Goal: Information Seeking & Learning: Learn about a topic

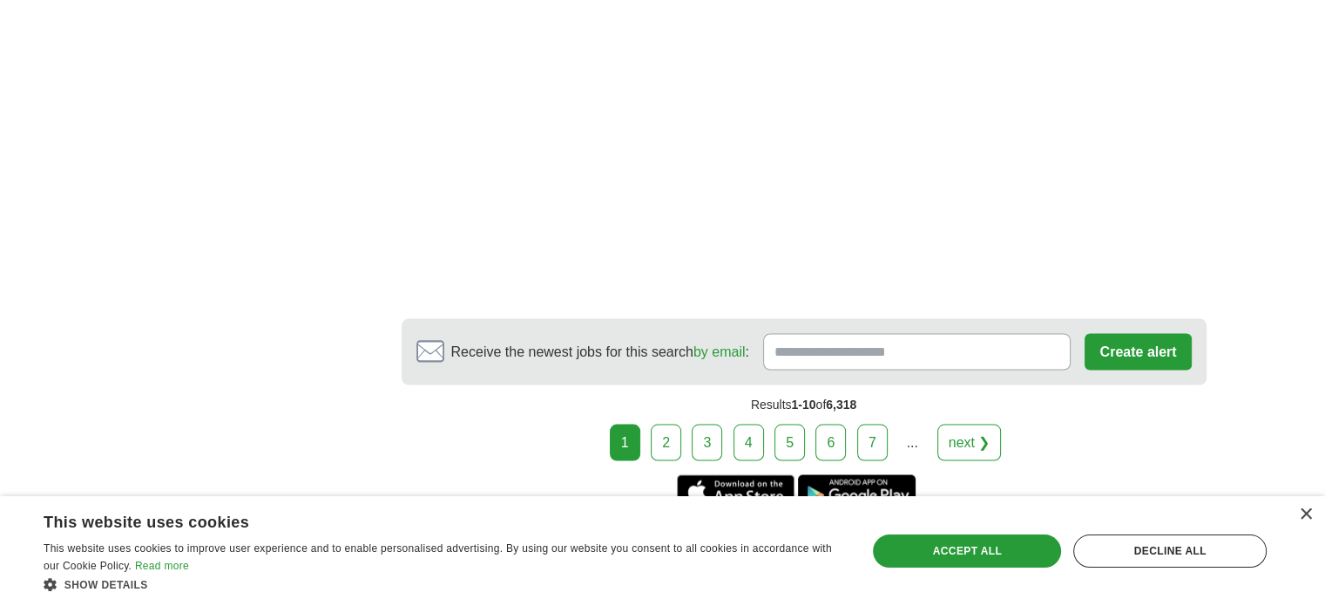
scroll to position [3197, 0]
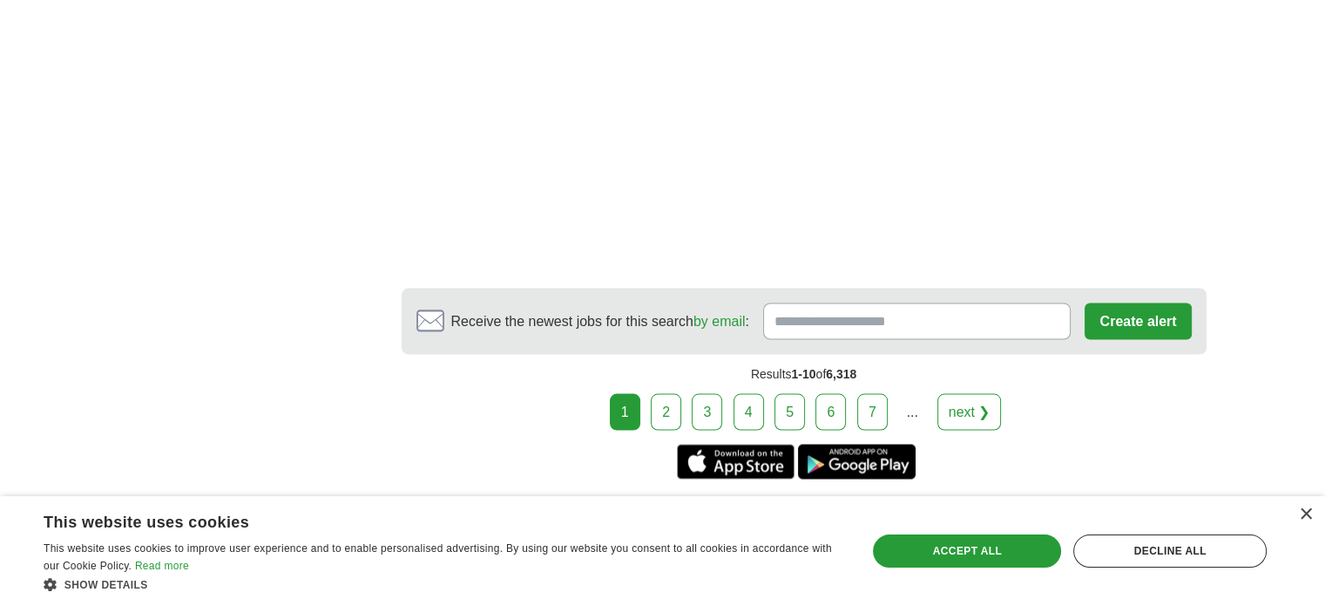
click at [942, 402] on link "next ❯" at bounding box center [970, 411] width 64 height 37
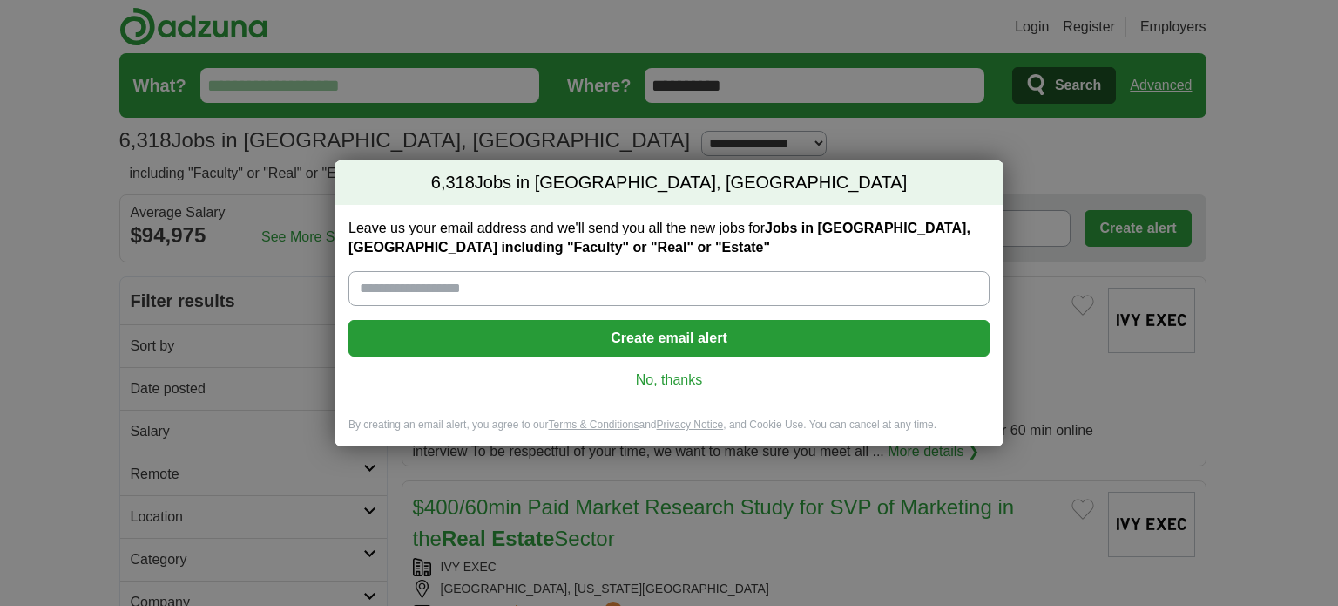
click at [680, 381] on link "No, thanks" at bounding box center [668, 379] width 613 height 19
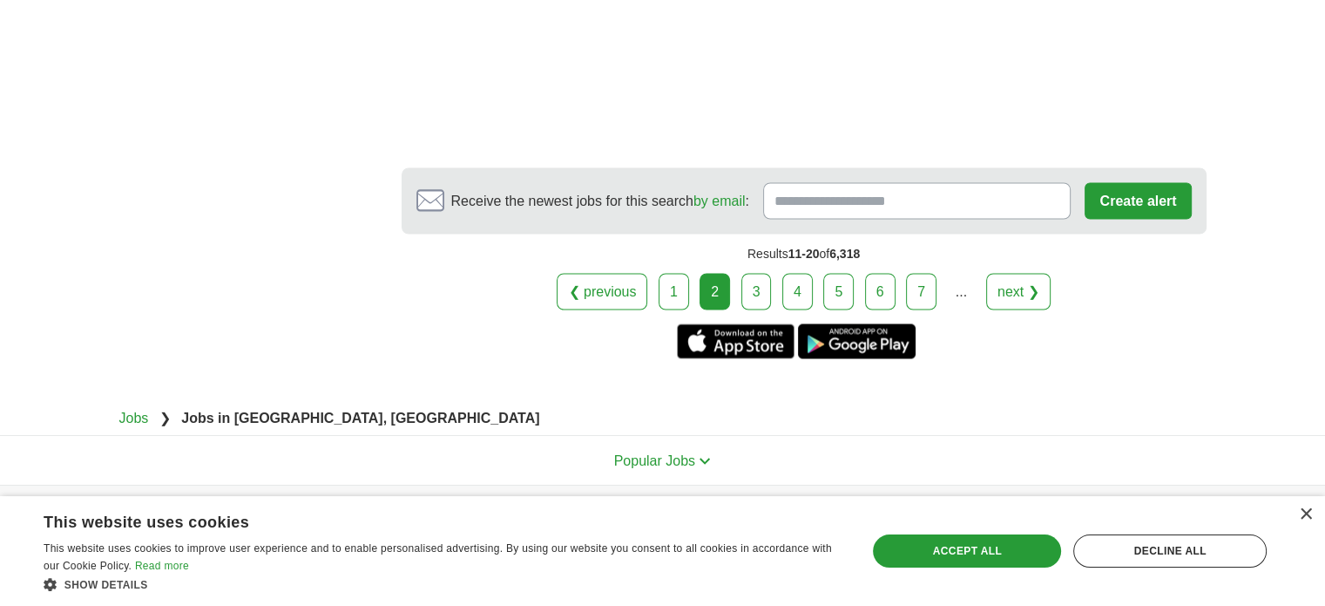
scroll to position [3175, 0]
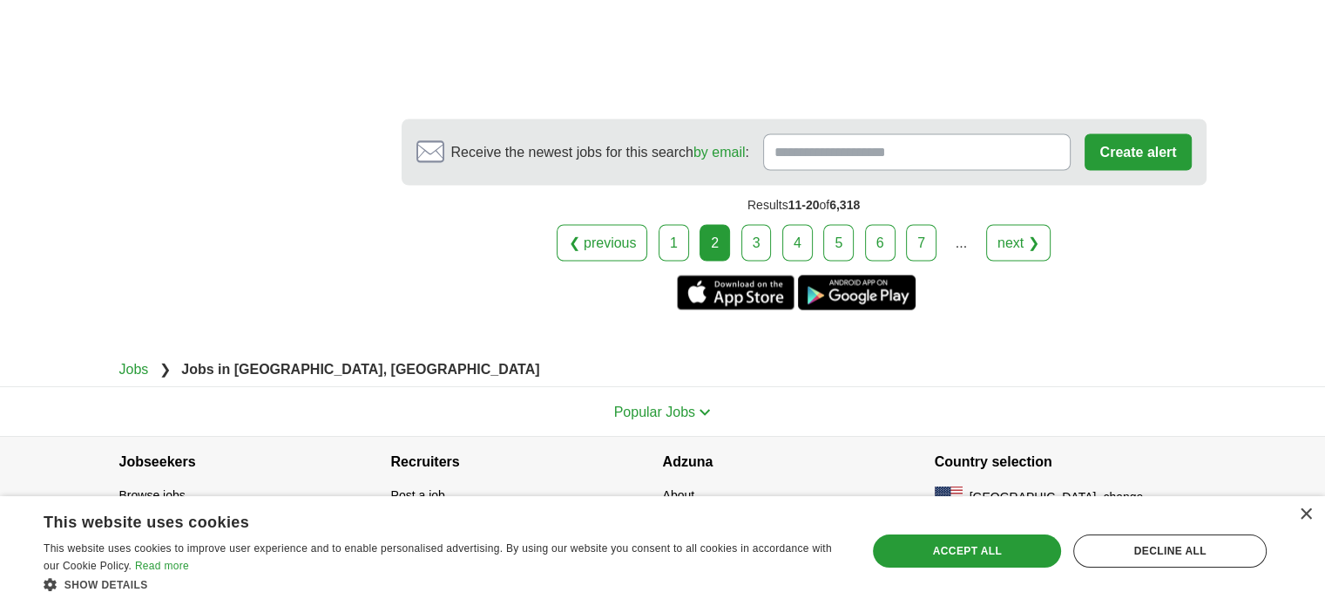
click at [1013, 246] on link "next ❯" at bounding box center [1018, 242] width 64 height 37
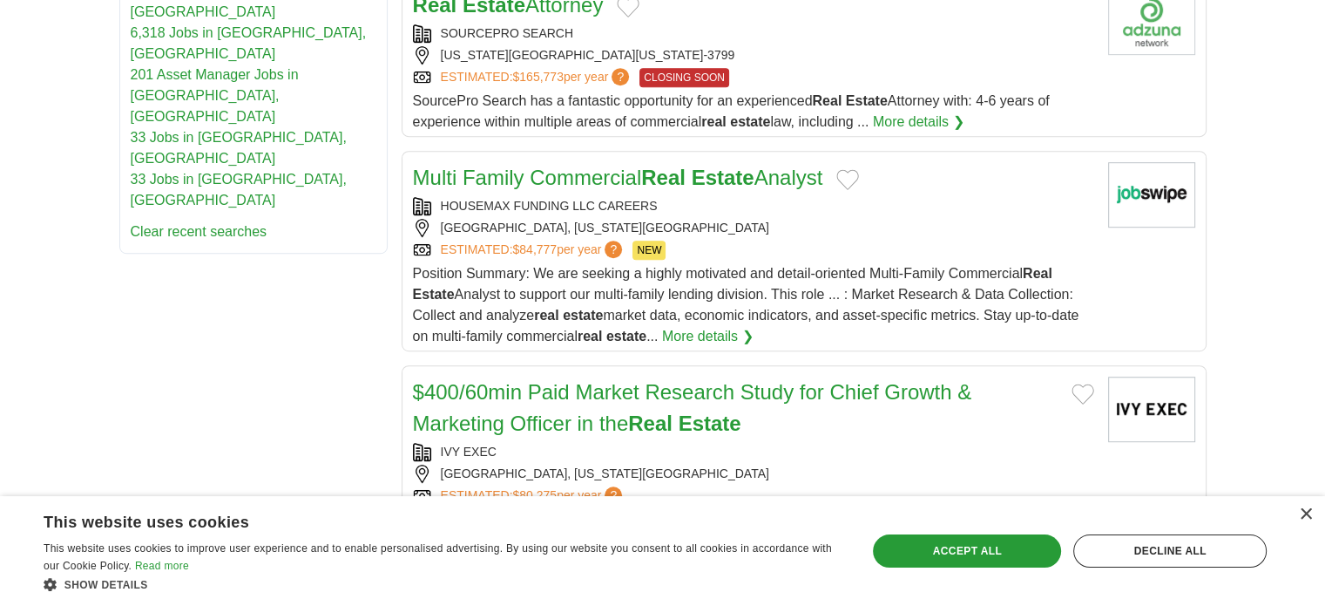
scroll to position [1059, 0]
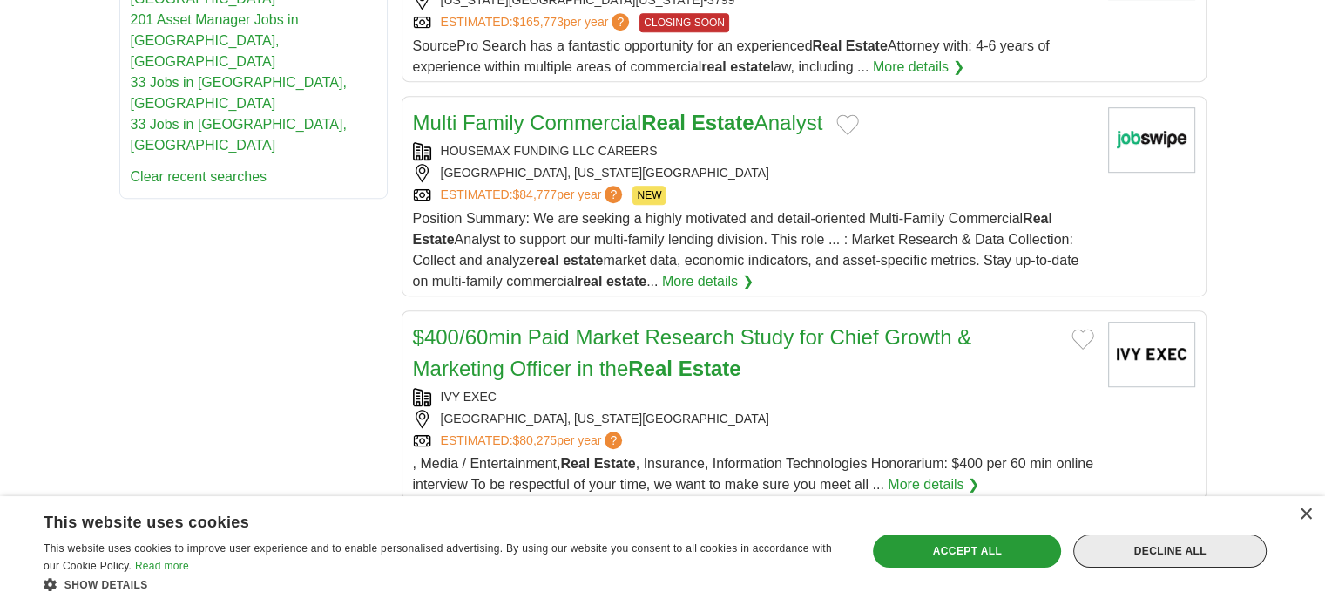
click at [1154, 544] on div "Decline all" at bounding box center [1169, 550] width 193 height 33
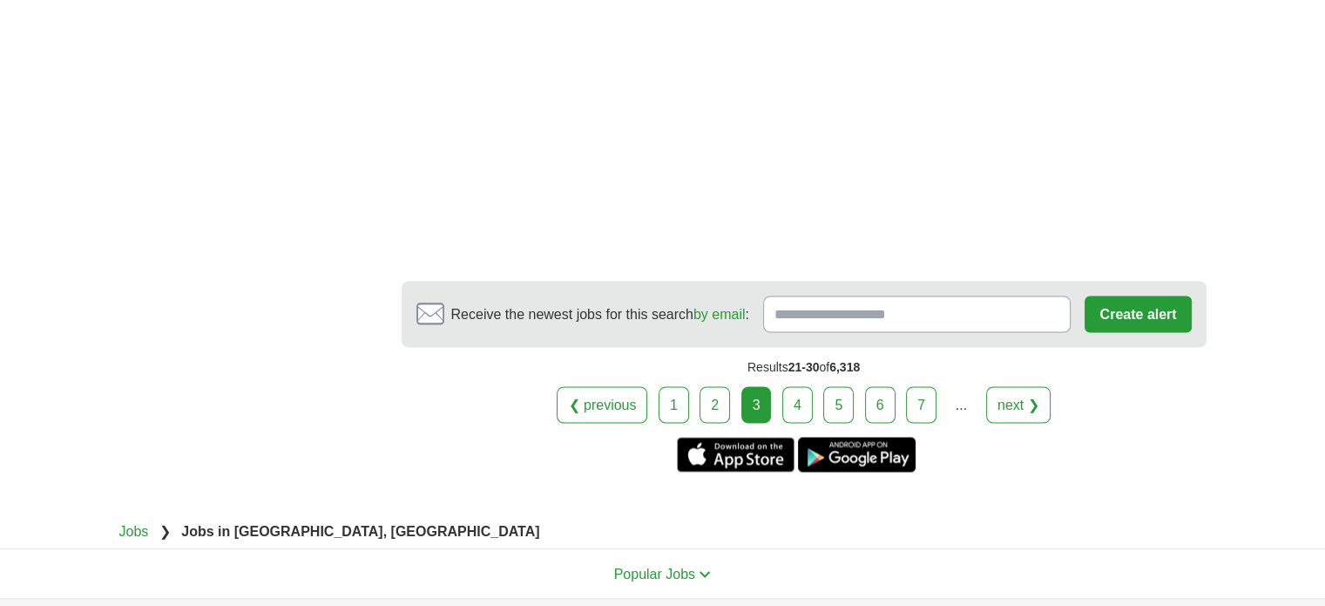
scroll to position [3178, 0]
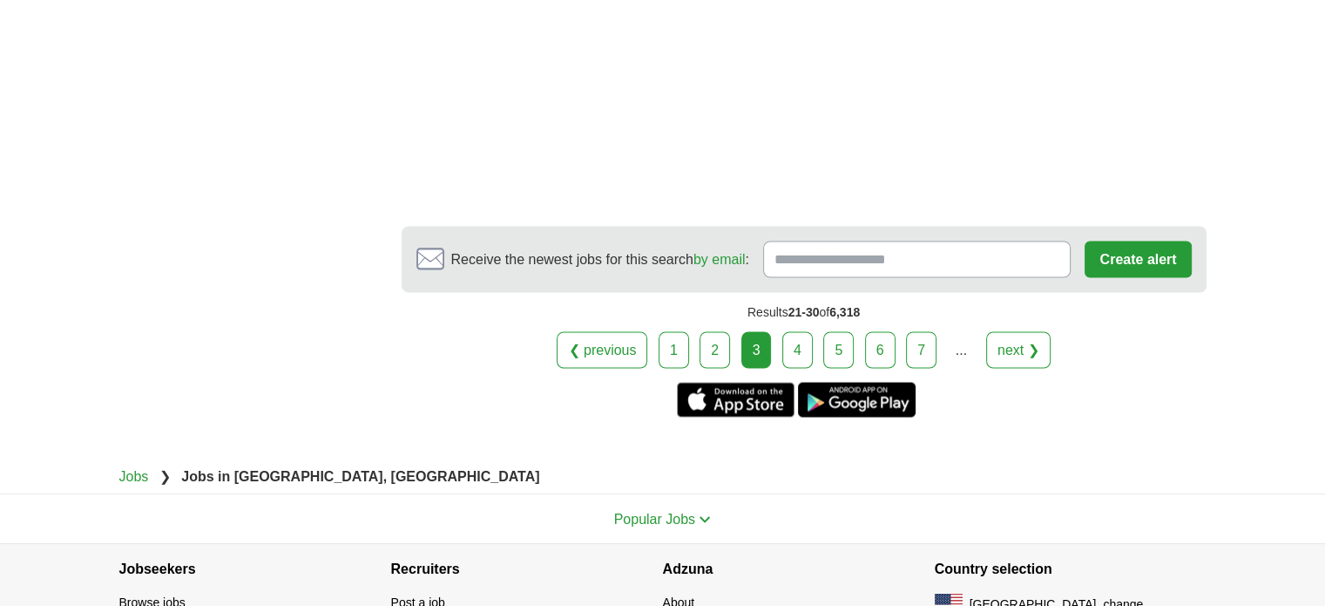
click at [1007, 341] on link "next ❯" at bounding box center [1018, 349] width 64 height 37
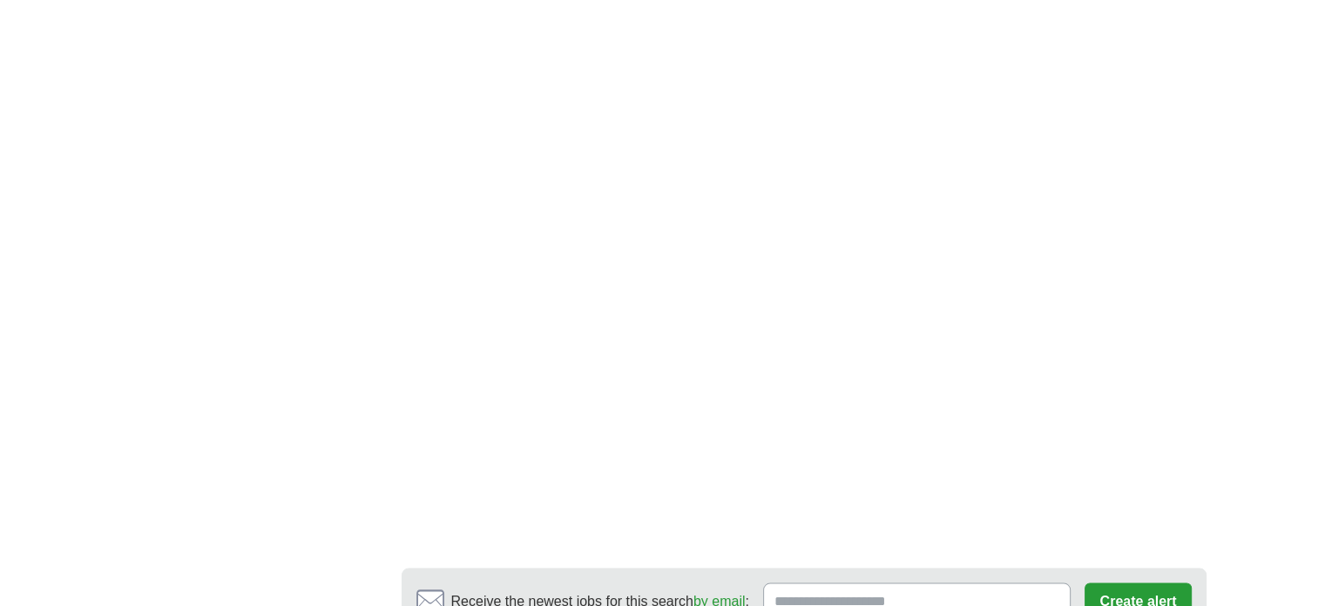
scroll to position [3624, 0]
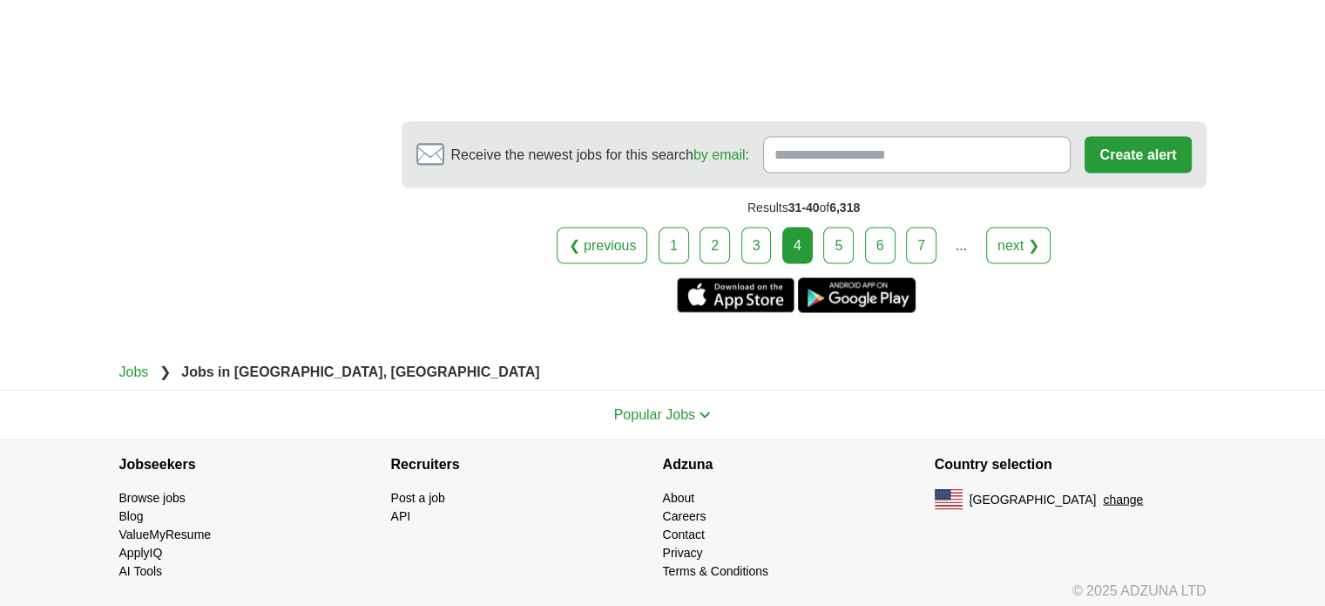
click at [1014, 240] on link "next ❯" at bounding box center [1018, 245] width 64 height 37
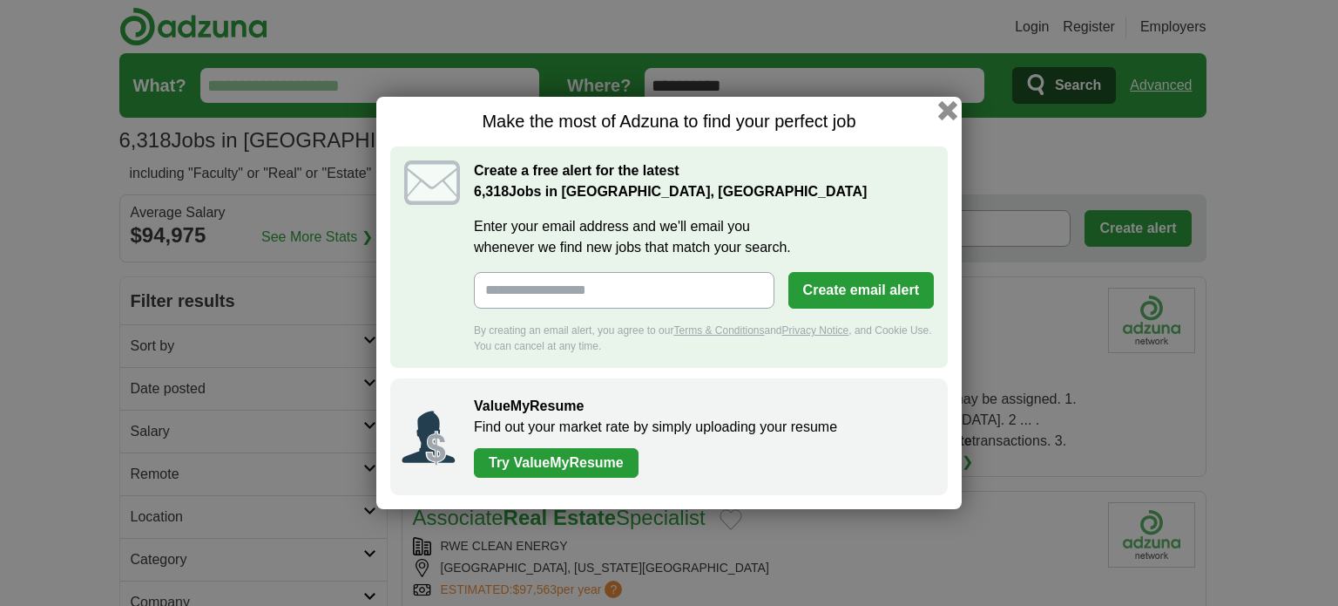
click at [944, 105] on button "button" at bounding box center [947, 110] width 19 height 19
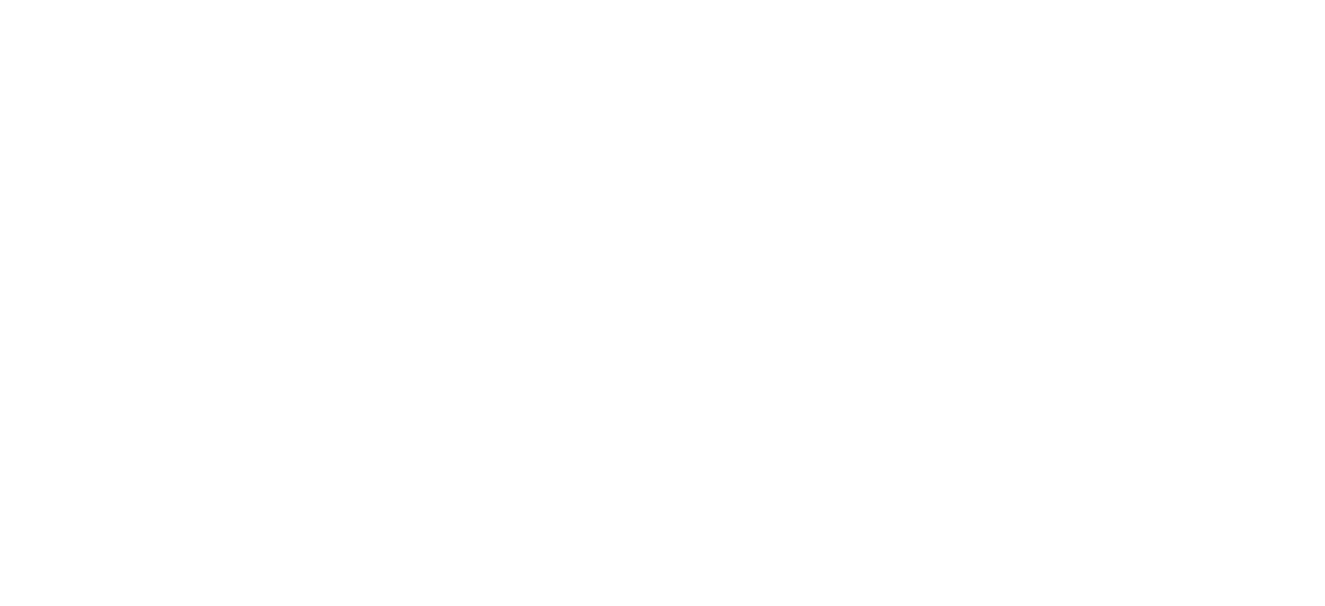
scroll to position [3178, 0]
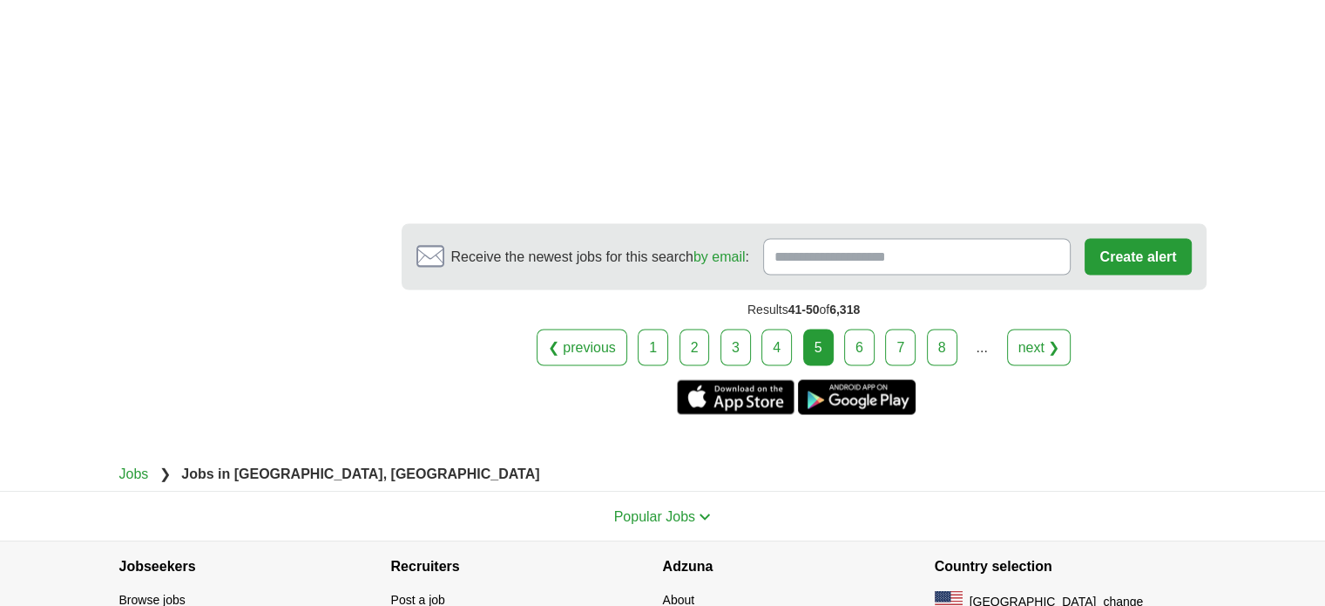
click at [1032, 328] on link "next ❯" at bounding box center [1039, 346] width 64 height 37
click at [1033, 328] on link "next ❯" at bounding box center [1039, 346] width 64 height 37
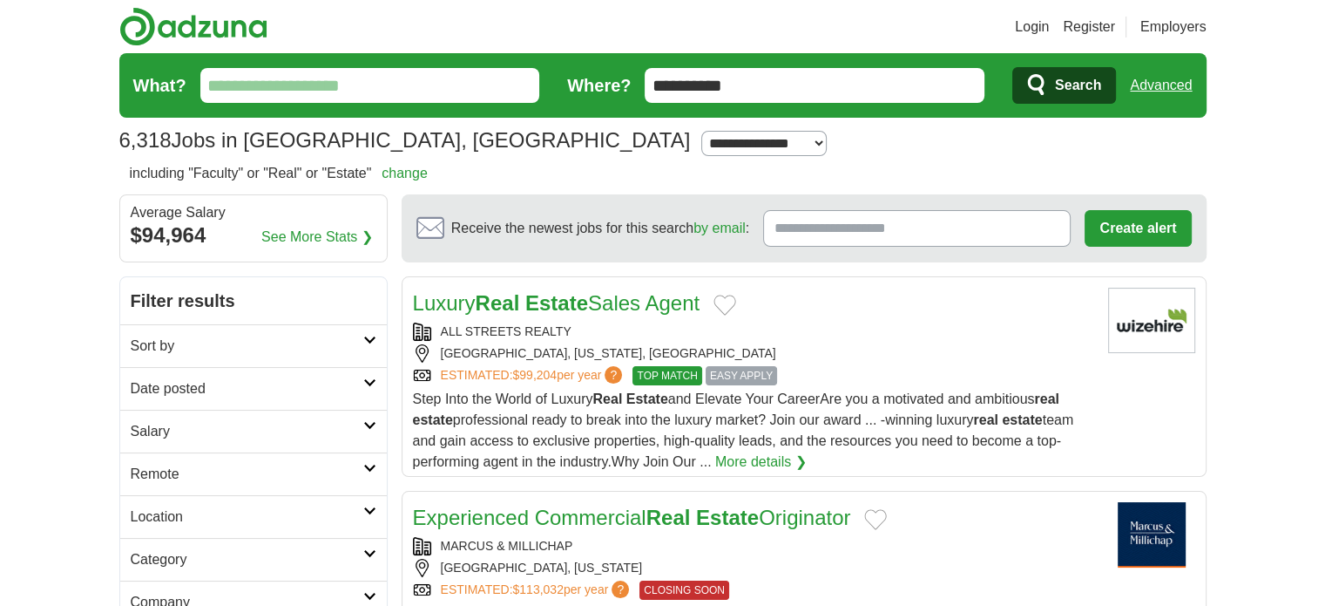
drag, startPoint x: 0, startPoint y: 0, endPoint x: 1261, endPoint y: 323, distance: 1301.5
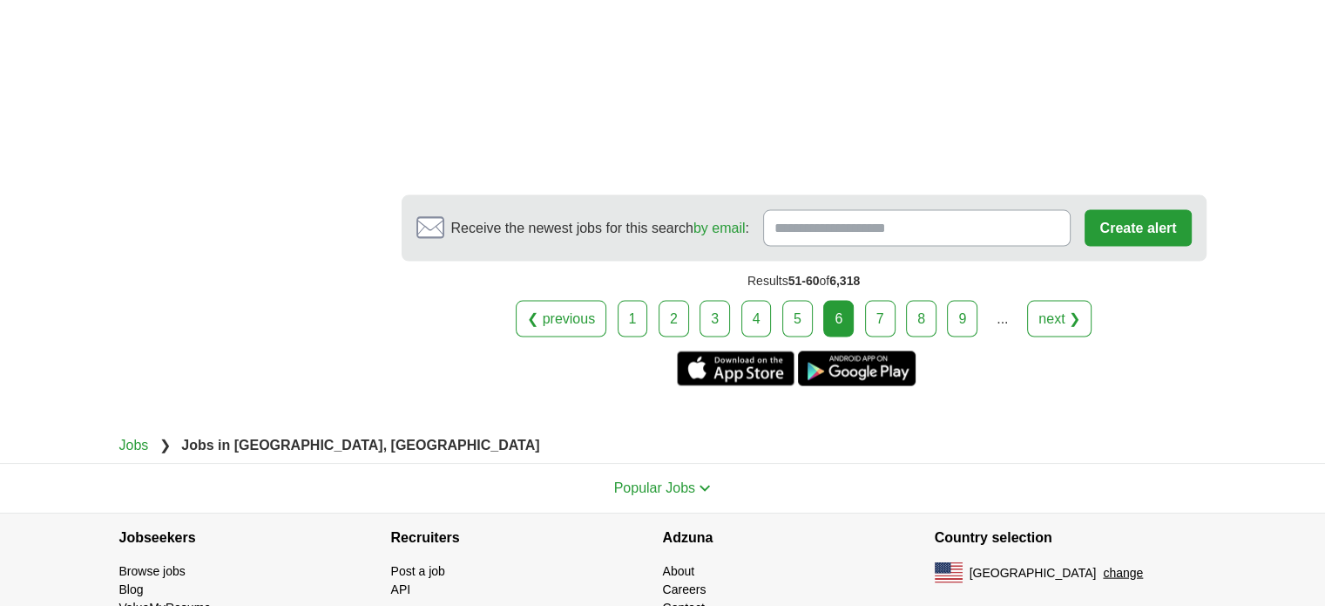
scroll to position [3574, 0]
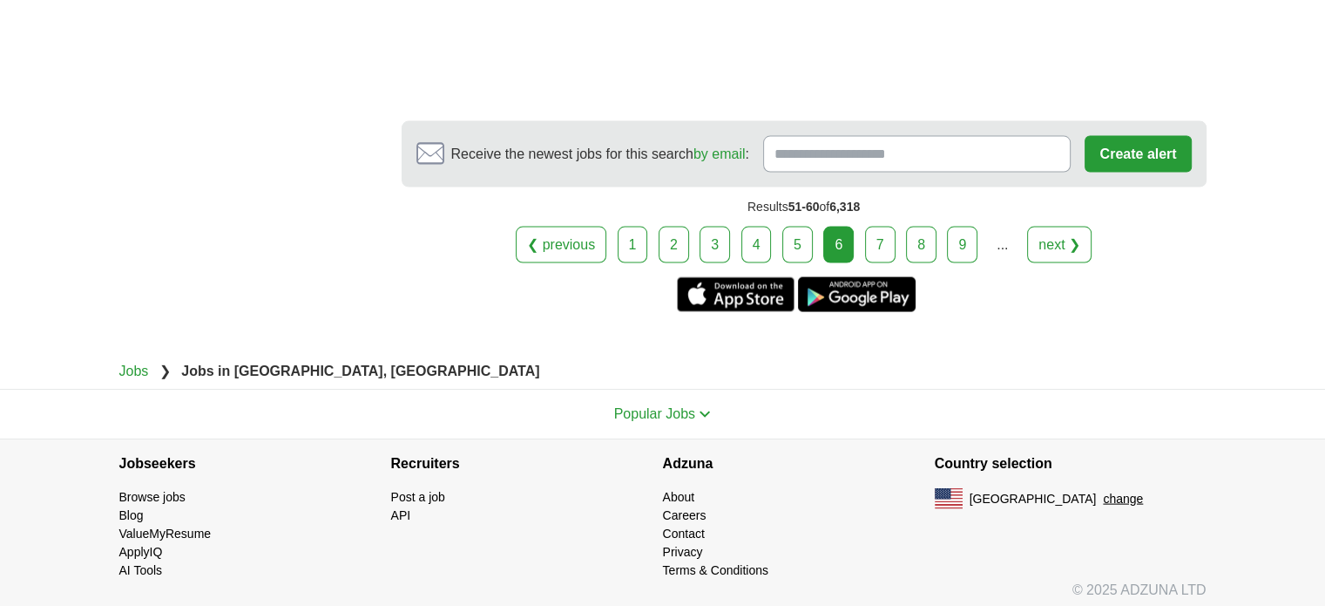
click at [1066, 234] on link "next ❯" at bounding box center [1059, 245] width 64 height 37
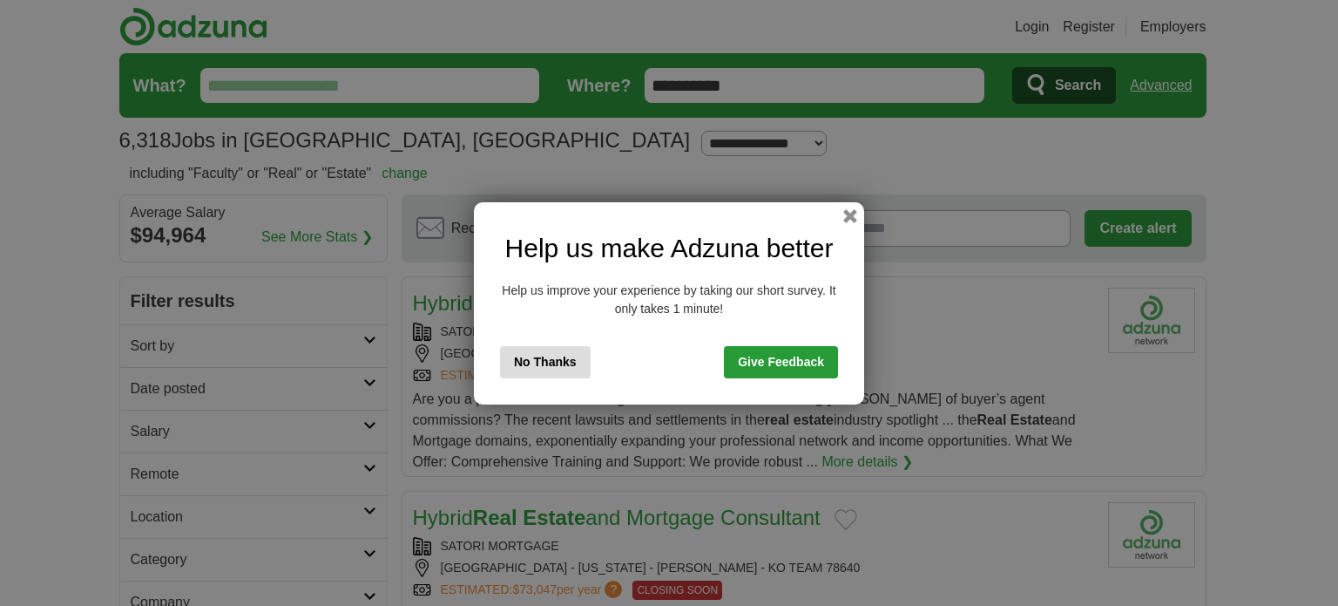
click at [561, 356] on button "No Thanks" at bounding box center [545, 362] width 91 height 32
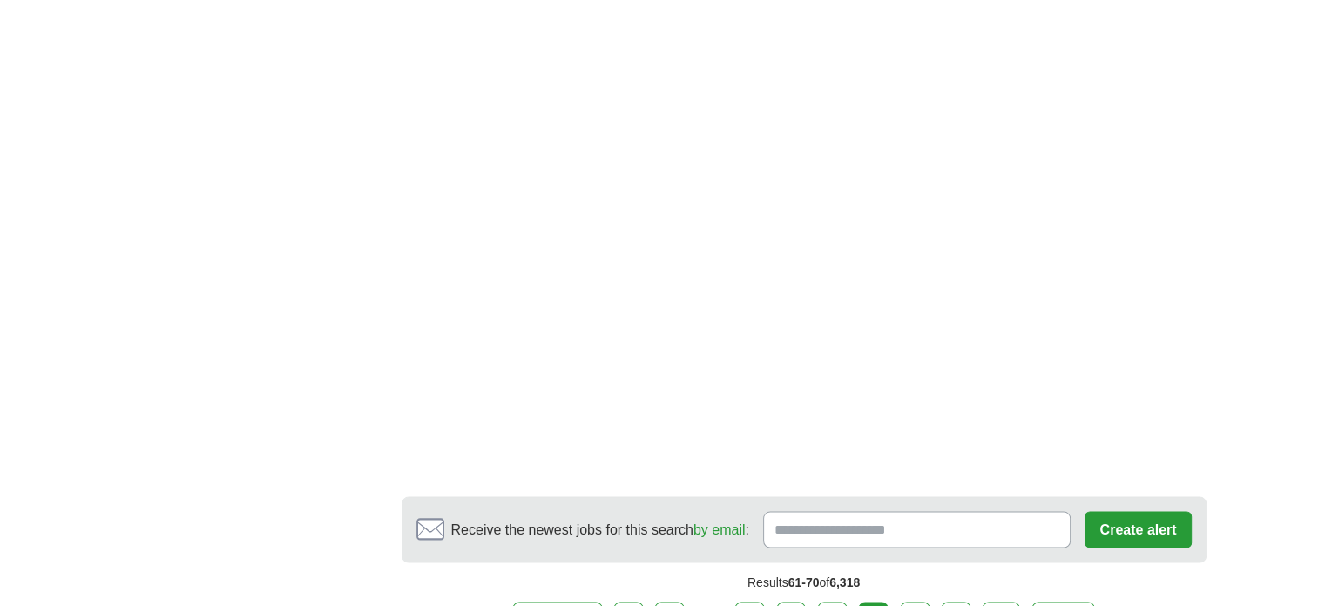
scroll to position [3552, 0]
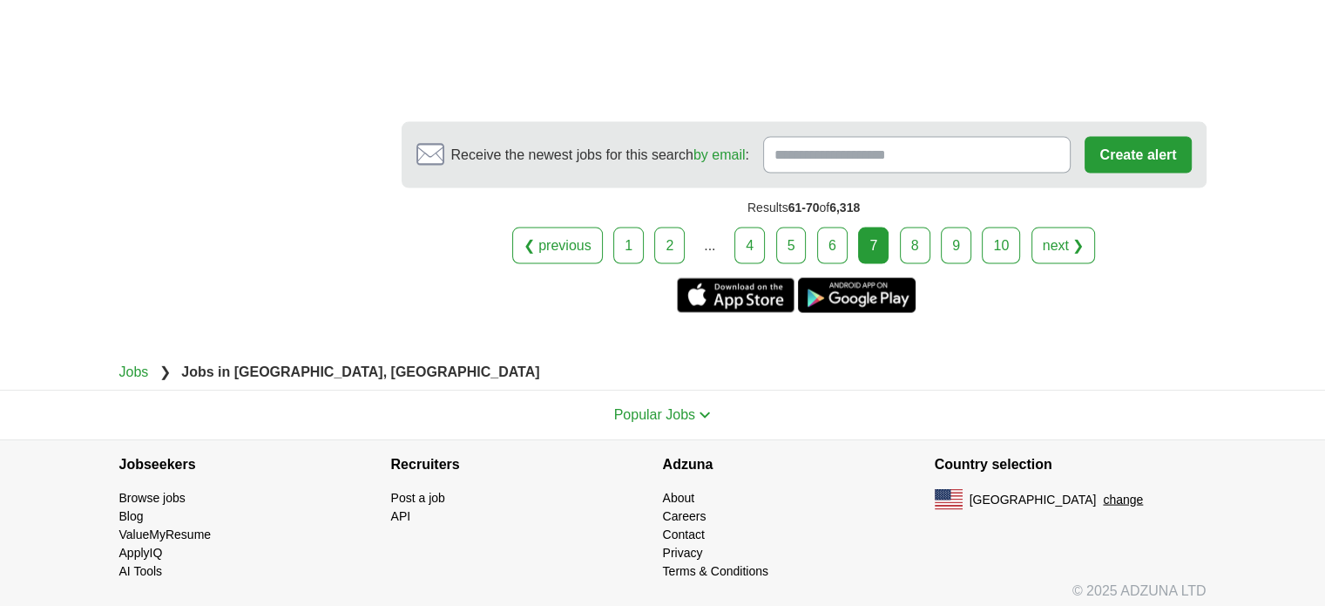
click at [1049, 233] on link "next ❯" at bounding box center [1064, 245] width 64 height 37
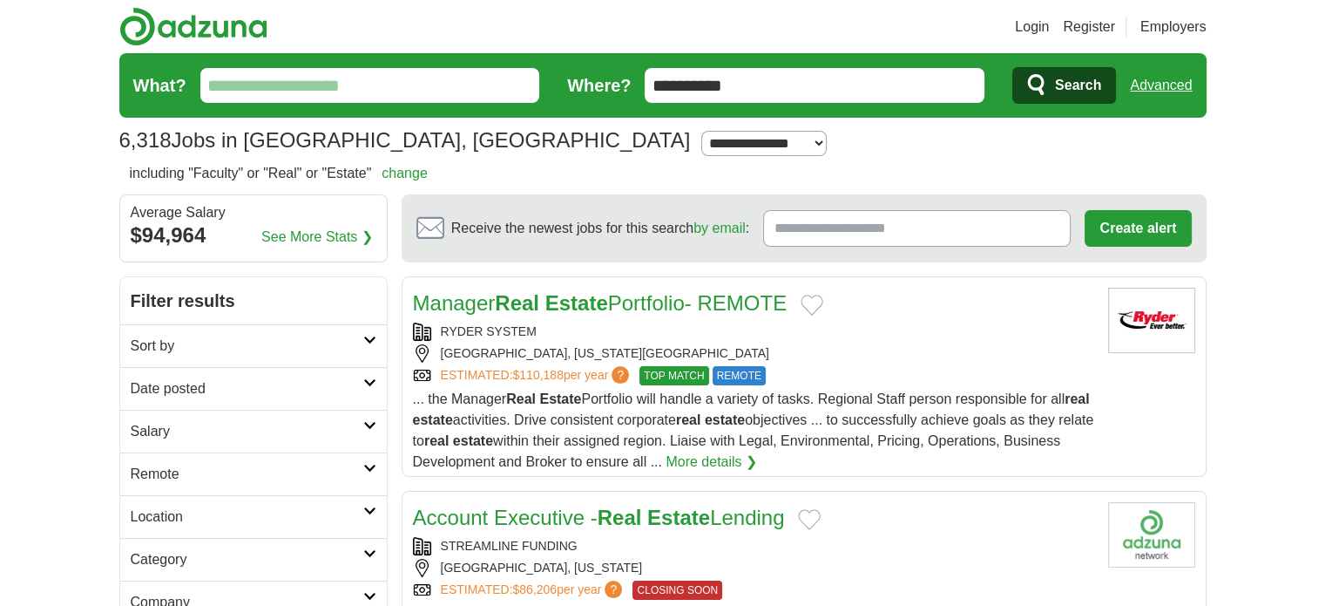
click at [674, 303] on link "Manager Real Estate Portfolio- REMOTE" at bounding box center [600, 303] width 375 height 24
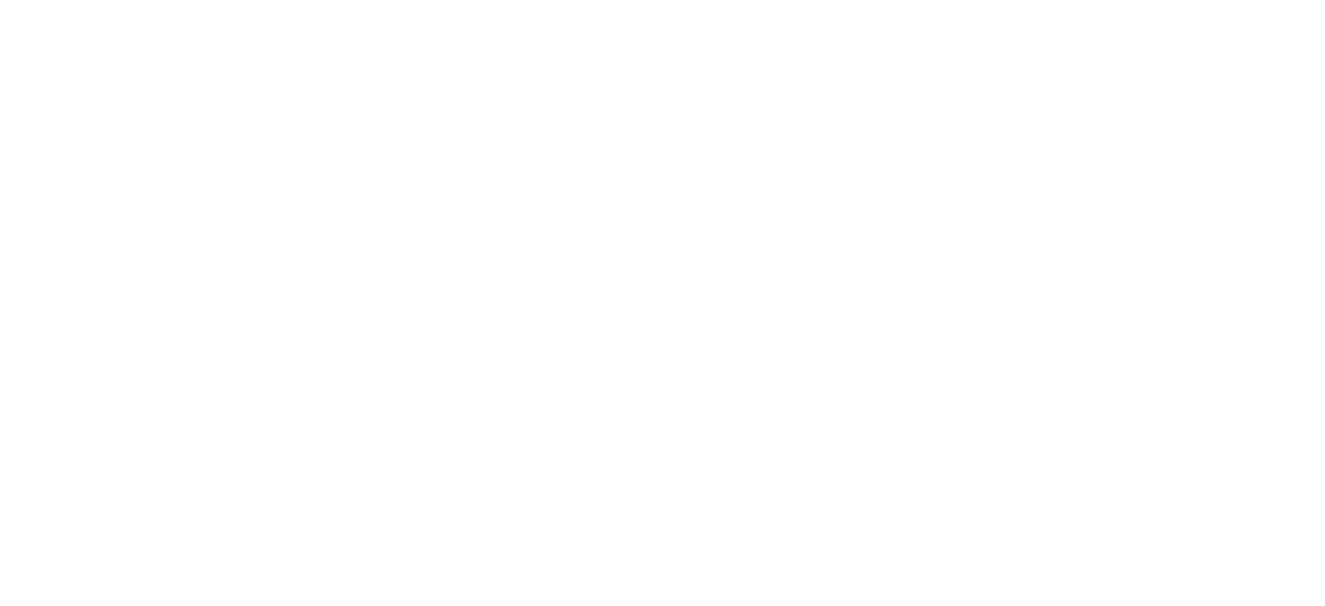
scroll to position [3178, 0]
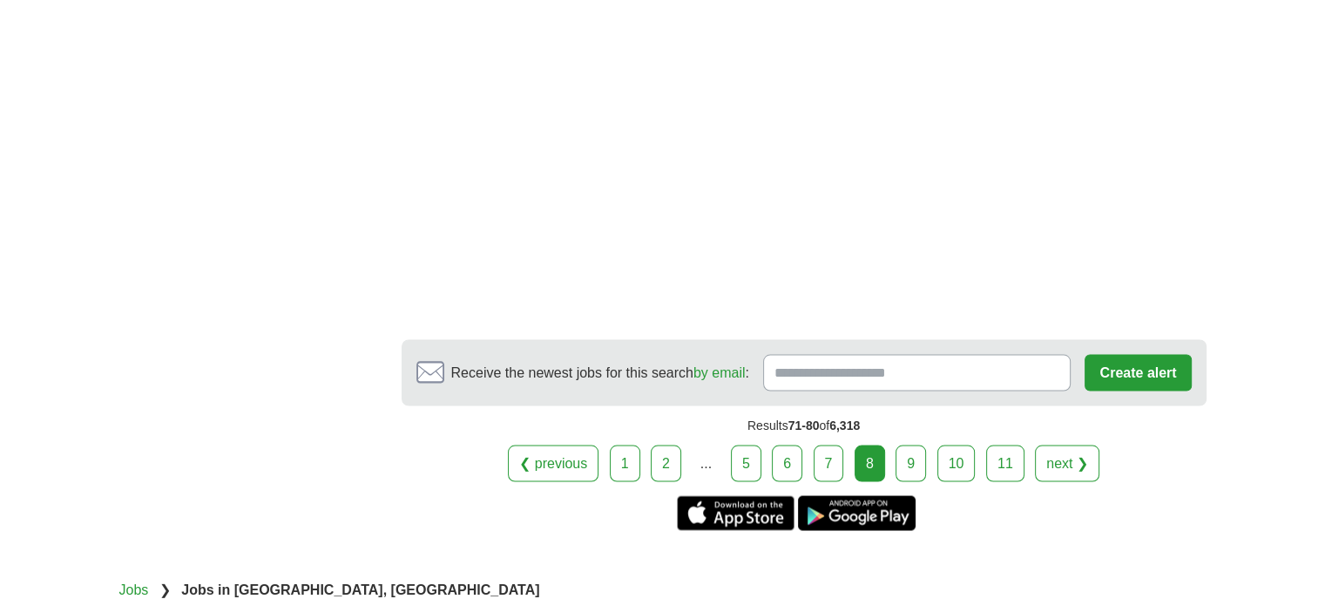
click at [1063, 444] on link "next ❯" at bounding box center [1067, 462] width 64 height 37
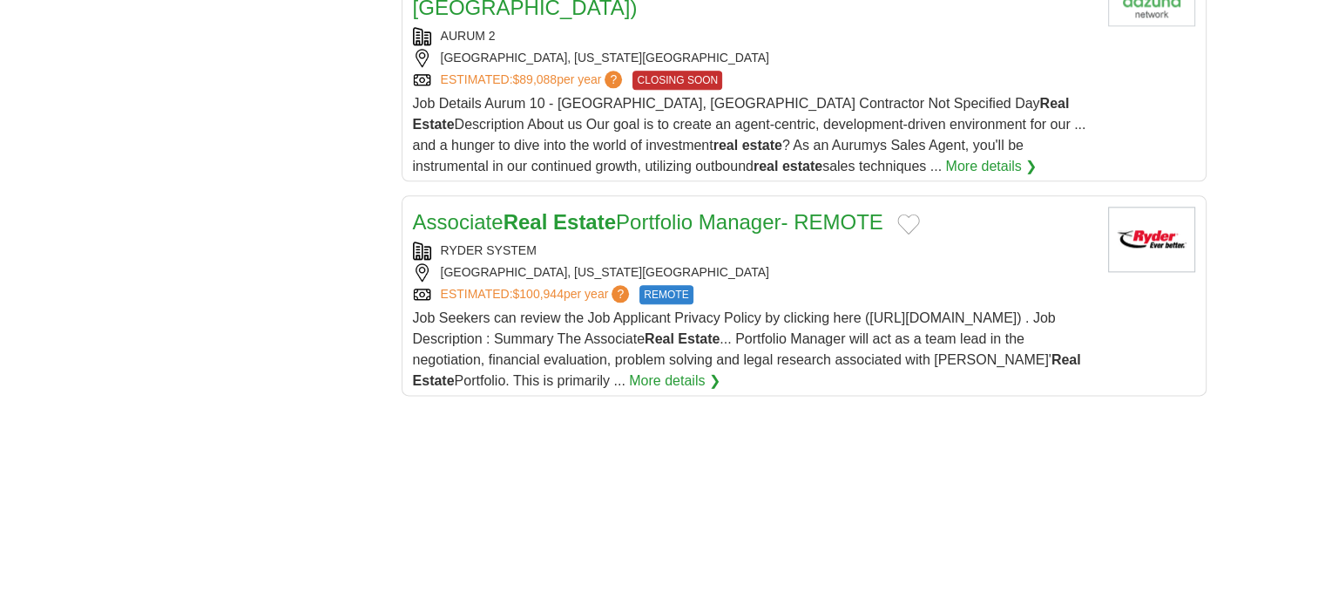
scroll to position [2119, 0]
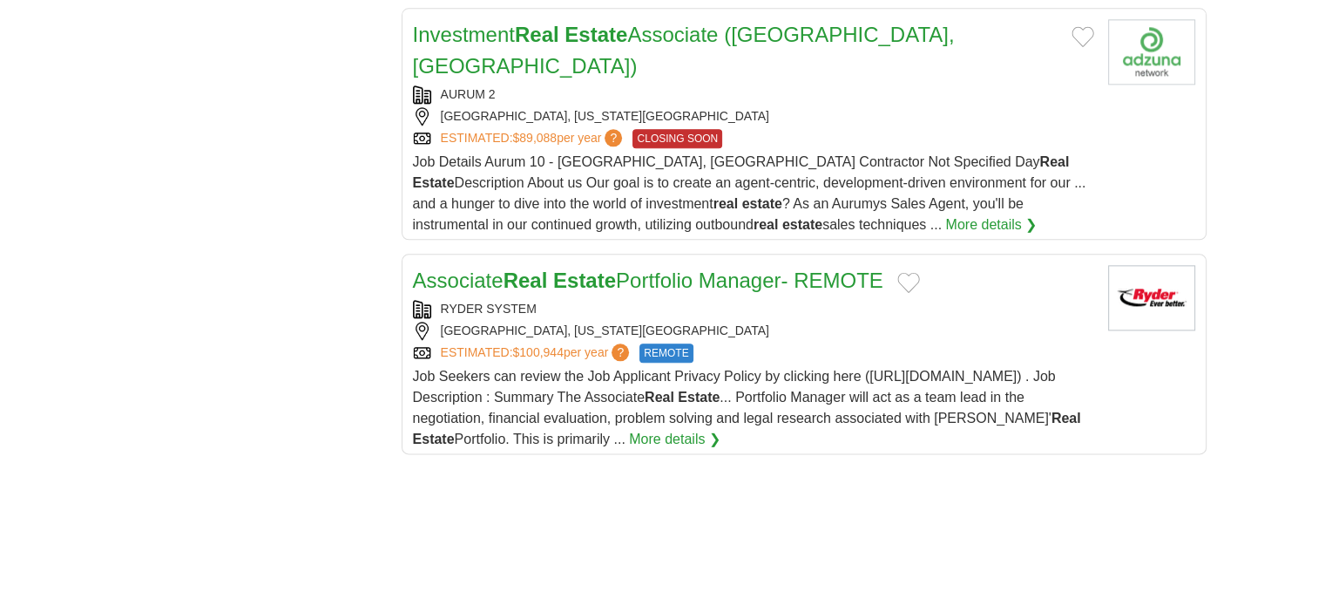
click at [840, 268] on link "Associate Real Estate Portfolio Manager- REMOTE" at bounding box center [648, 280] width 470 height 24
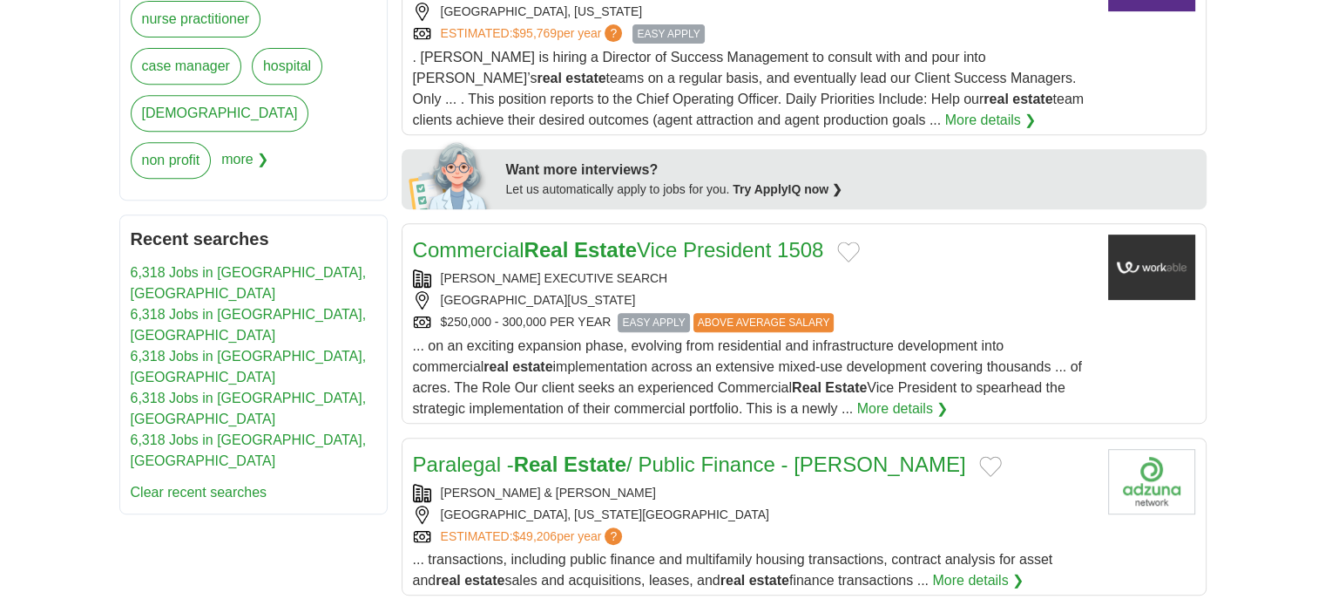
scroll to position [774, 0]
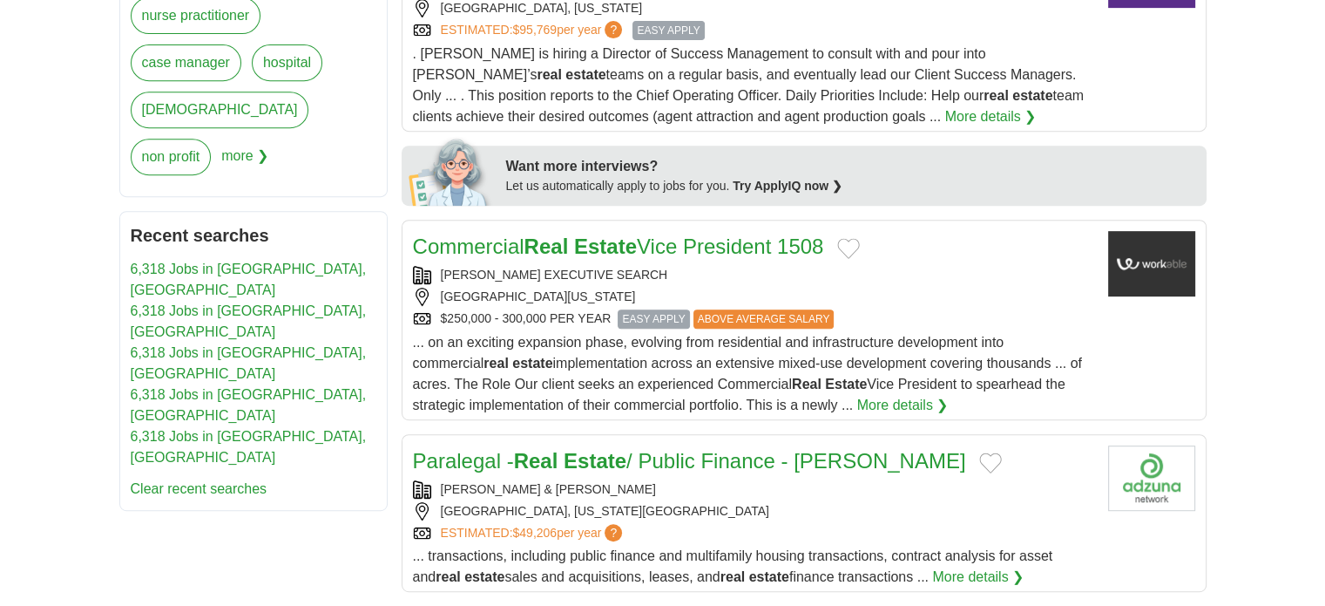
click at [674, 243] on link "Commercial Real Estate Vice President 1508" at bounding box center [618, 246] width 411 height 24
